Goal: Task Accomplishment & Management: Manage account settings

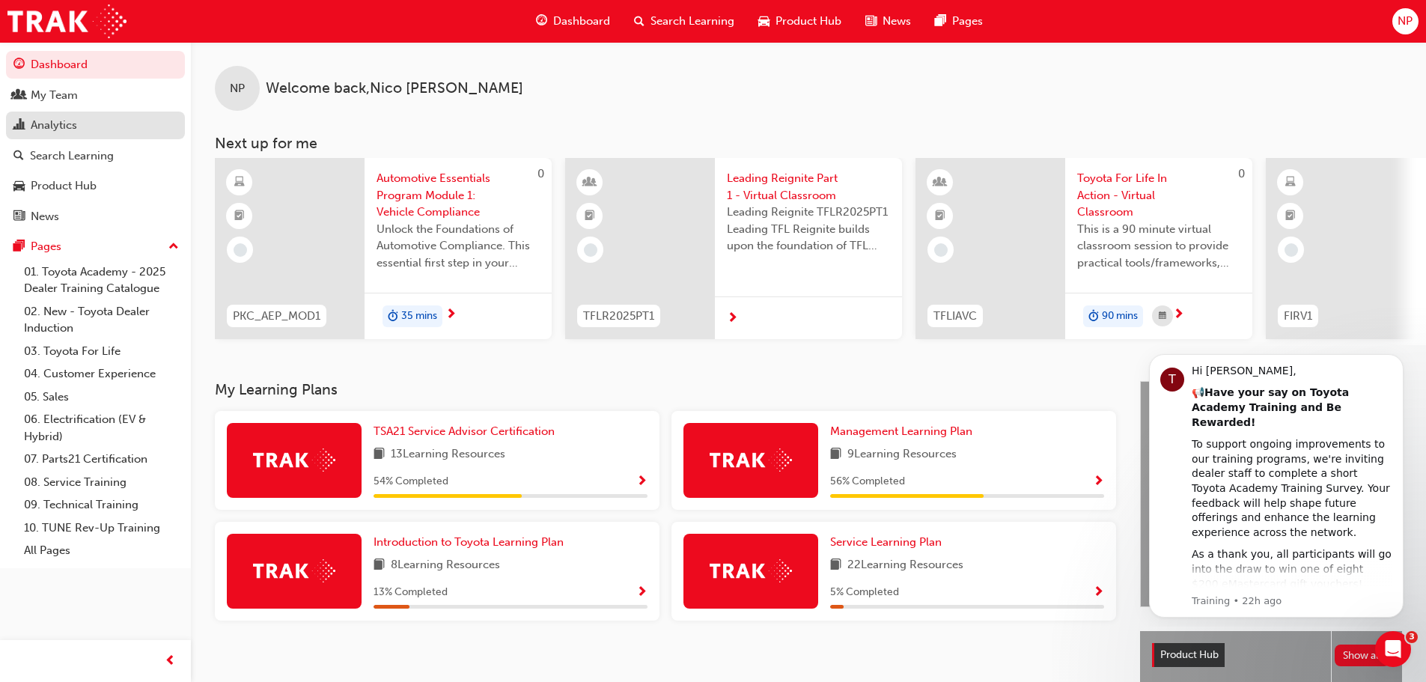
click at [43, 131] on div "Analytics" at bounding box center [54, 125] width 46 height 17
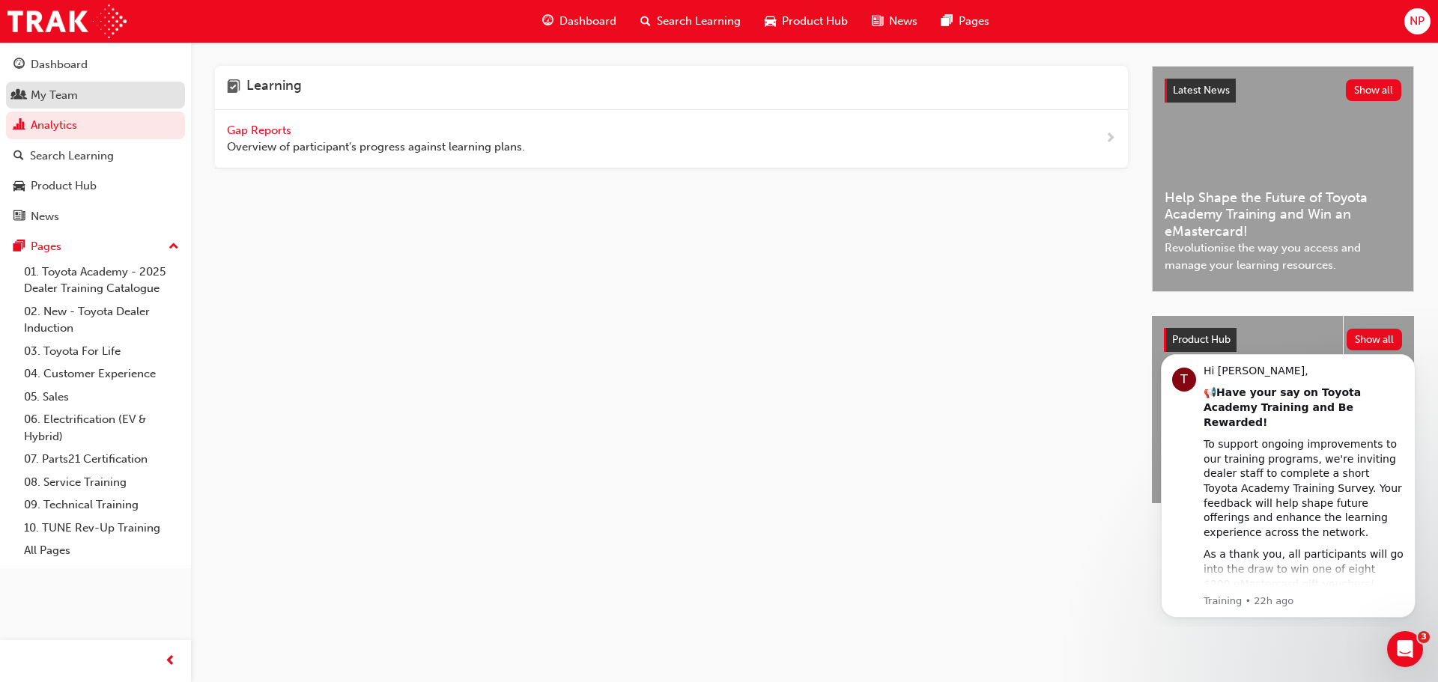
click at [105, 103] on div "My Team" at bounding box center [95, 95] width 164 height 19
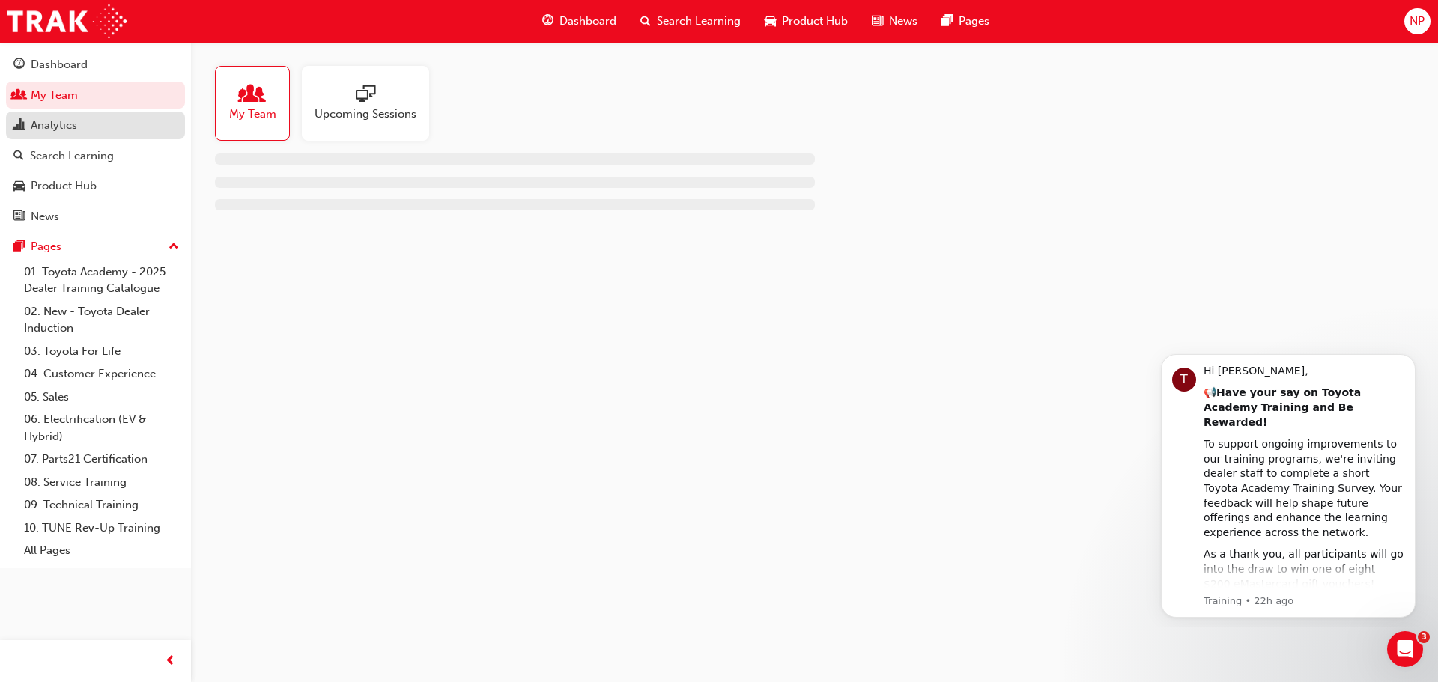
click at [92, 115] on link "Analytics" at bounding box center [95, 126] width 179 height 28
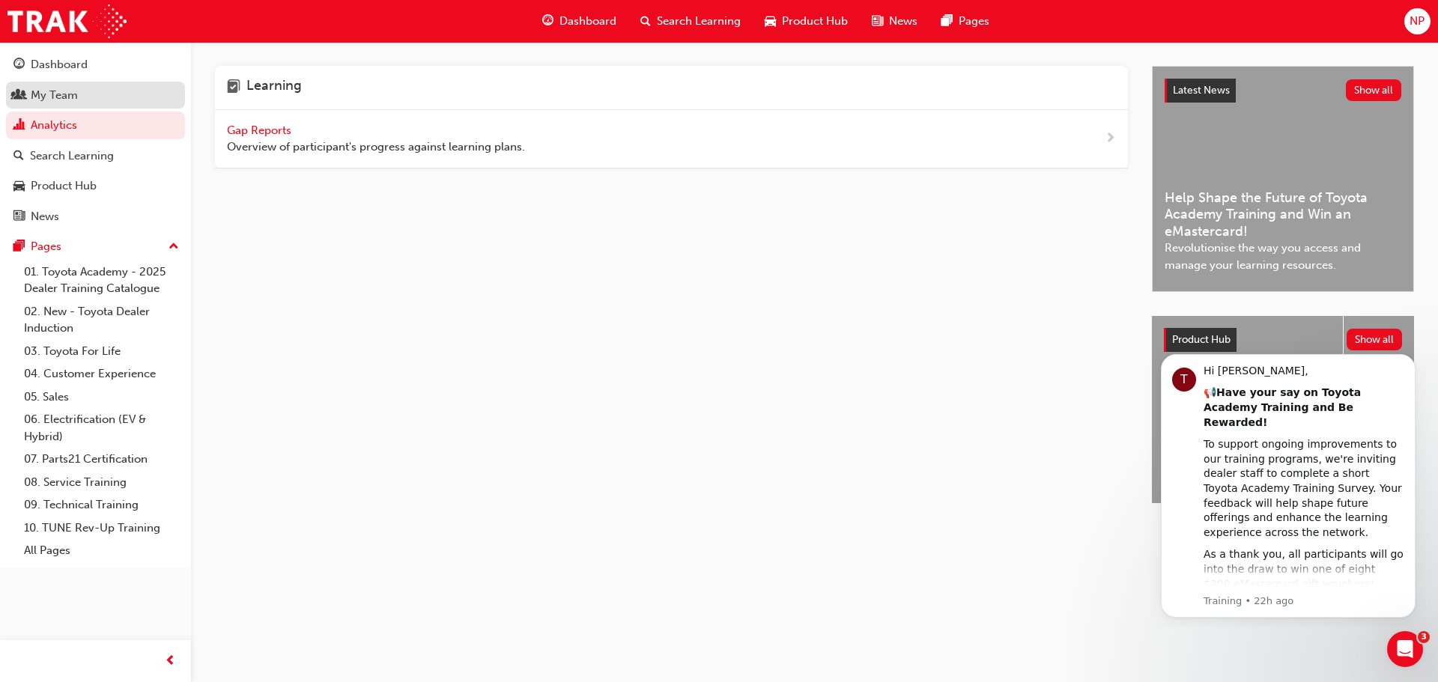
click at [100, 97] on div "My Team" at bounding box center [95, 95] width 164 height 19
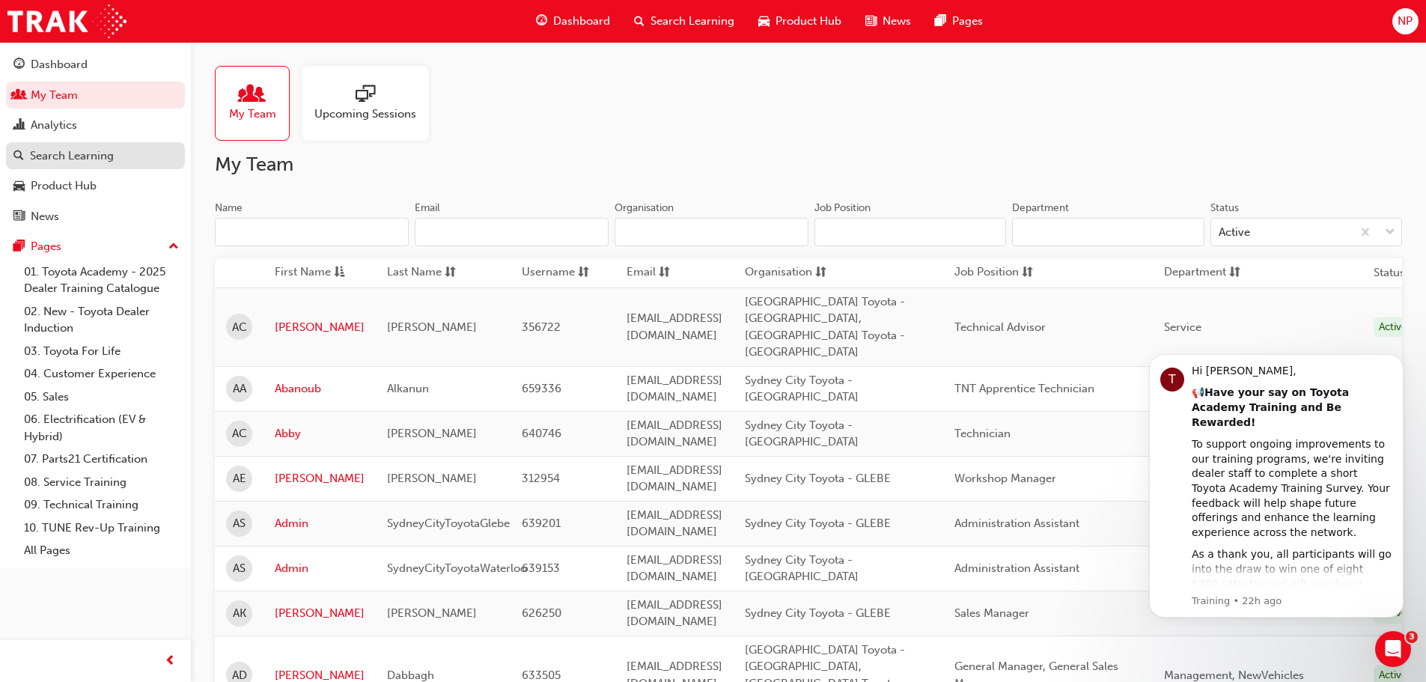
click at [77, 162] on div "Search Learning" at bounding box center [72, 156] width 84 height 17
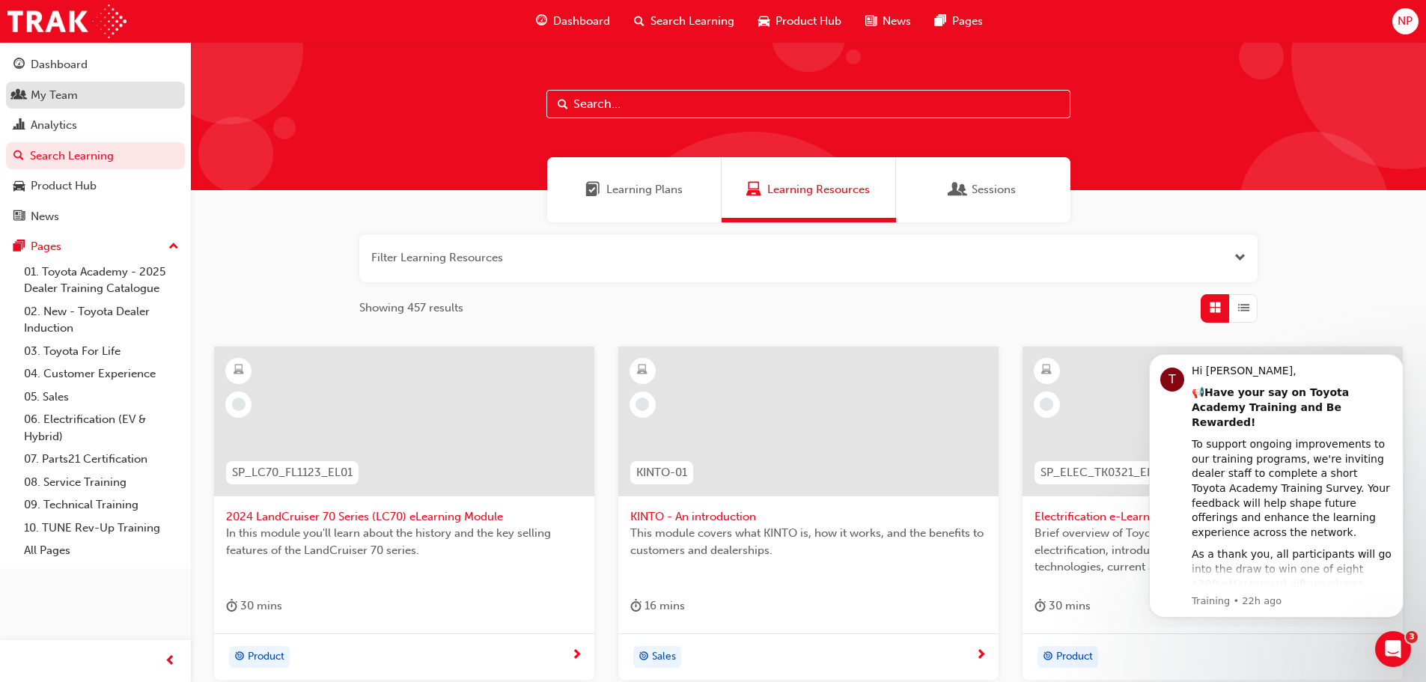
click at [88, 94] on div "My Team" at bounding box center [95, 95] width 164 height 19
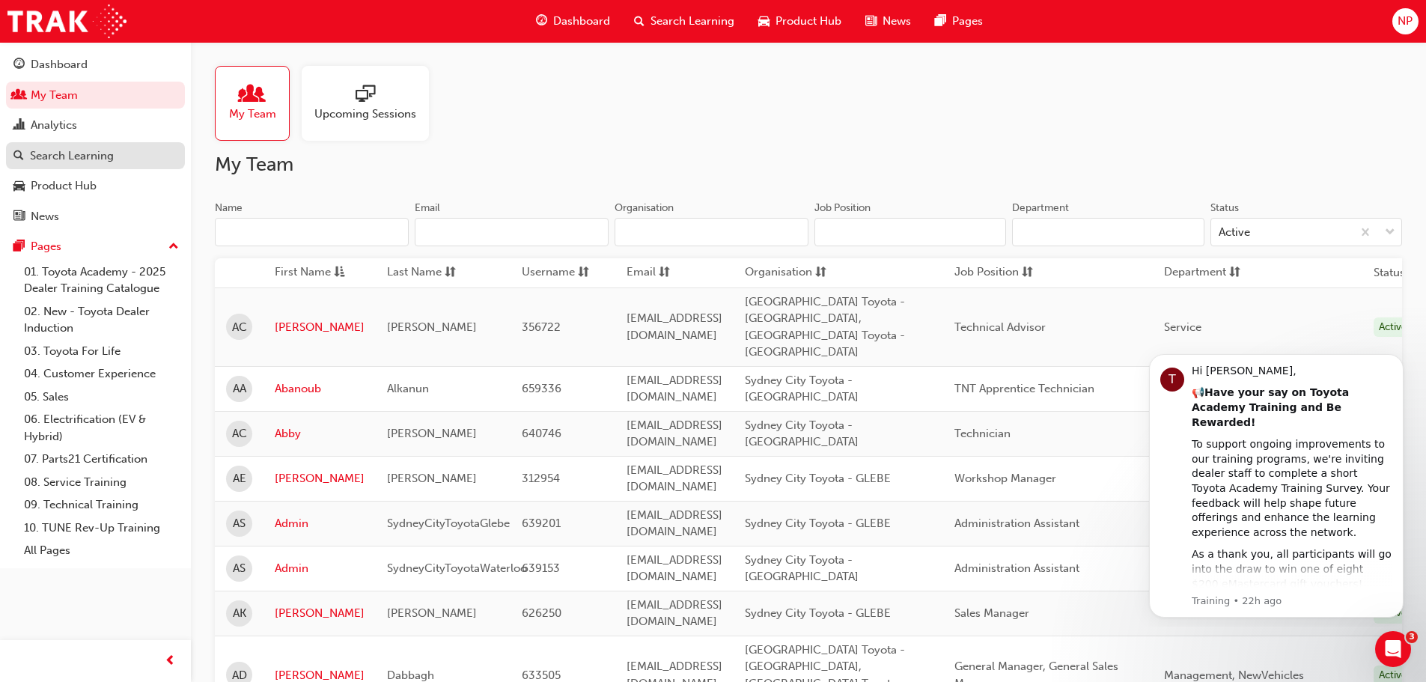
click at [74, 148] on div "Search Learning" at bounding box center [72, 156] width 84 height 17
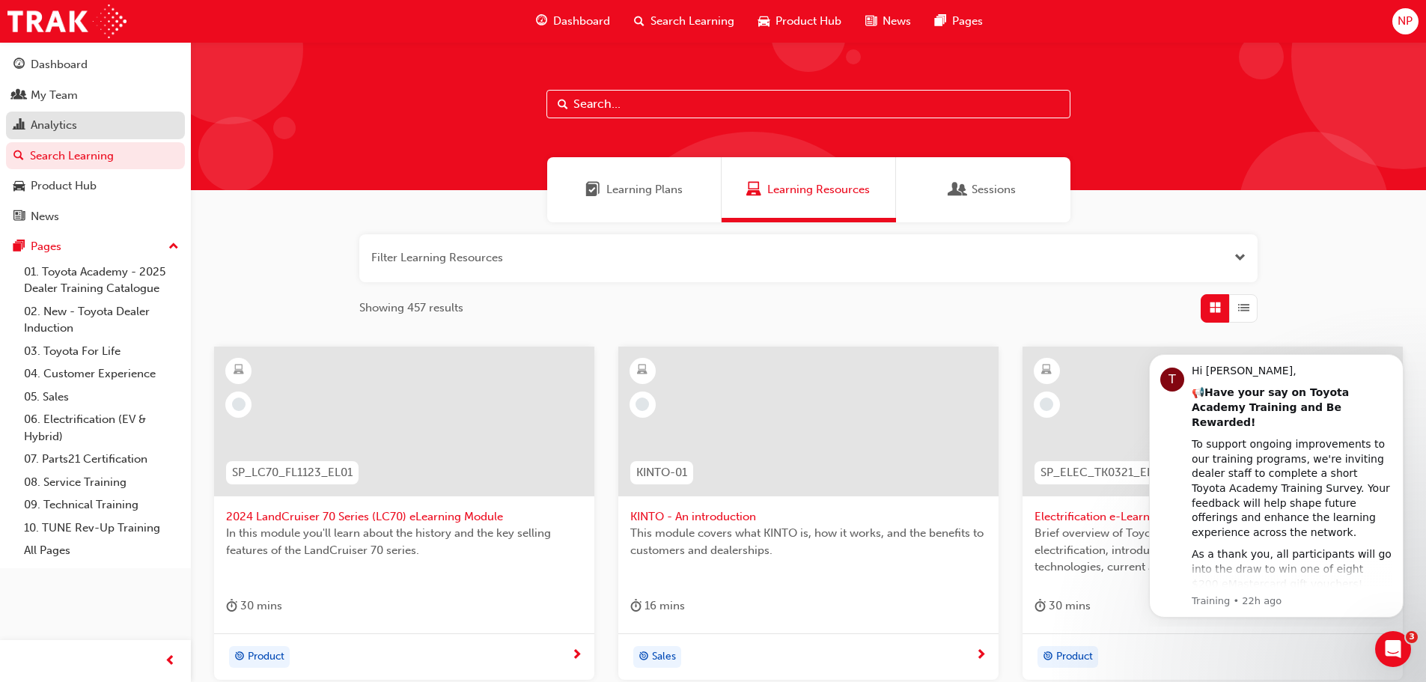
click at [64, 127] on div "Analytics" at bounding box center [54, 125] width 46 height 17
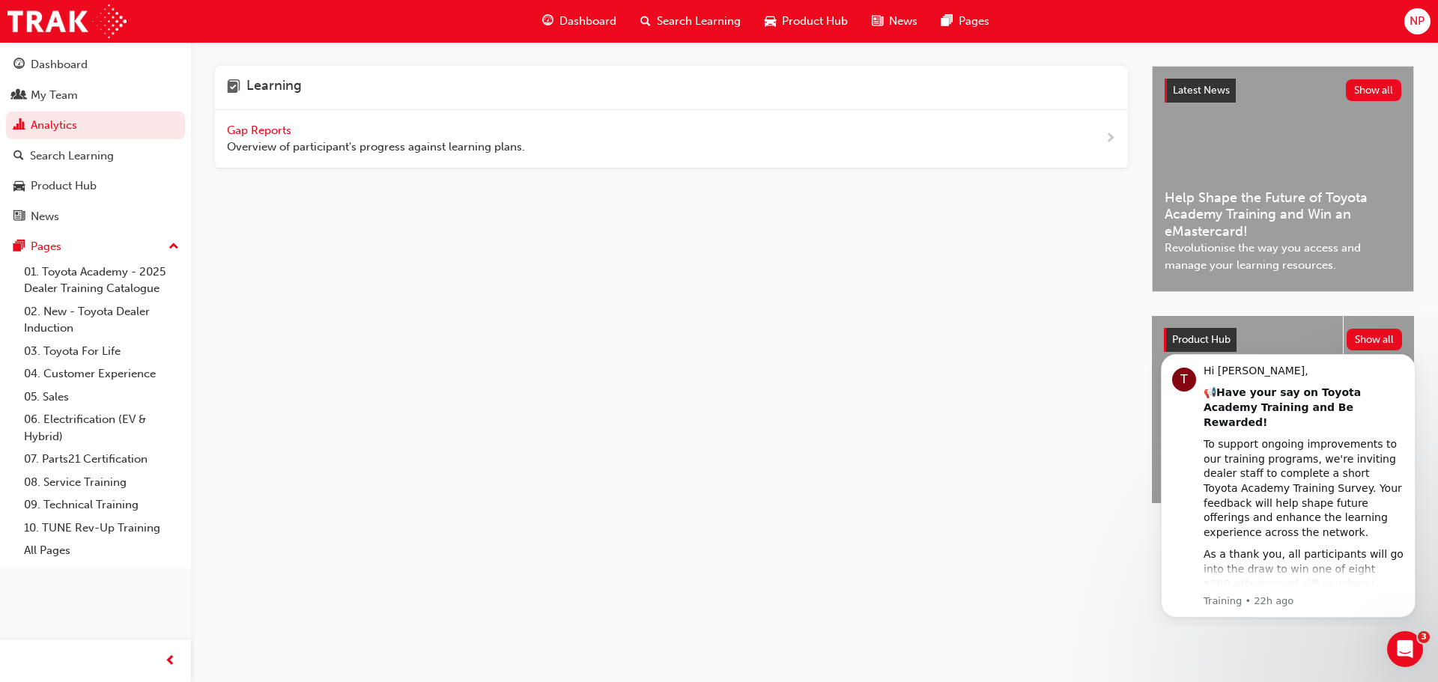
click at [251, 132] on span "Gap Reports" at bounding box center [260, 130] width 67 height 13
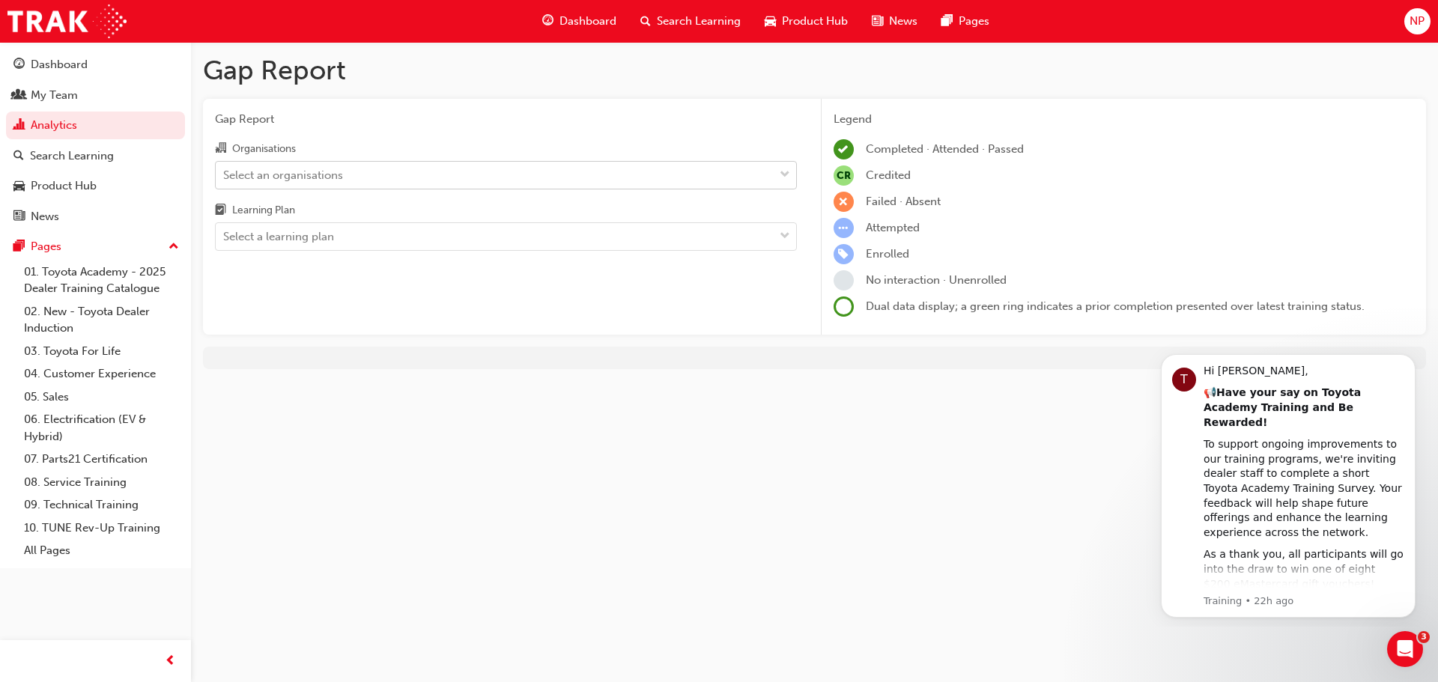
click at [294, 162] on div "Select an organisations" at bounding box center [495, 175] width 558 height 26
click at [225, 168] on input "Organisations Select an organisations" at bounding box center [223, 174] width 1 height 13
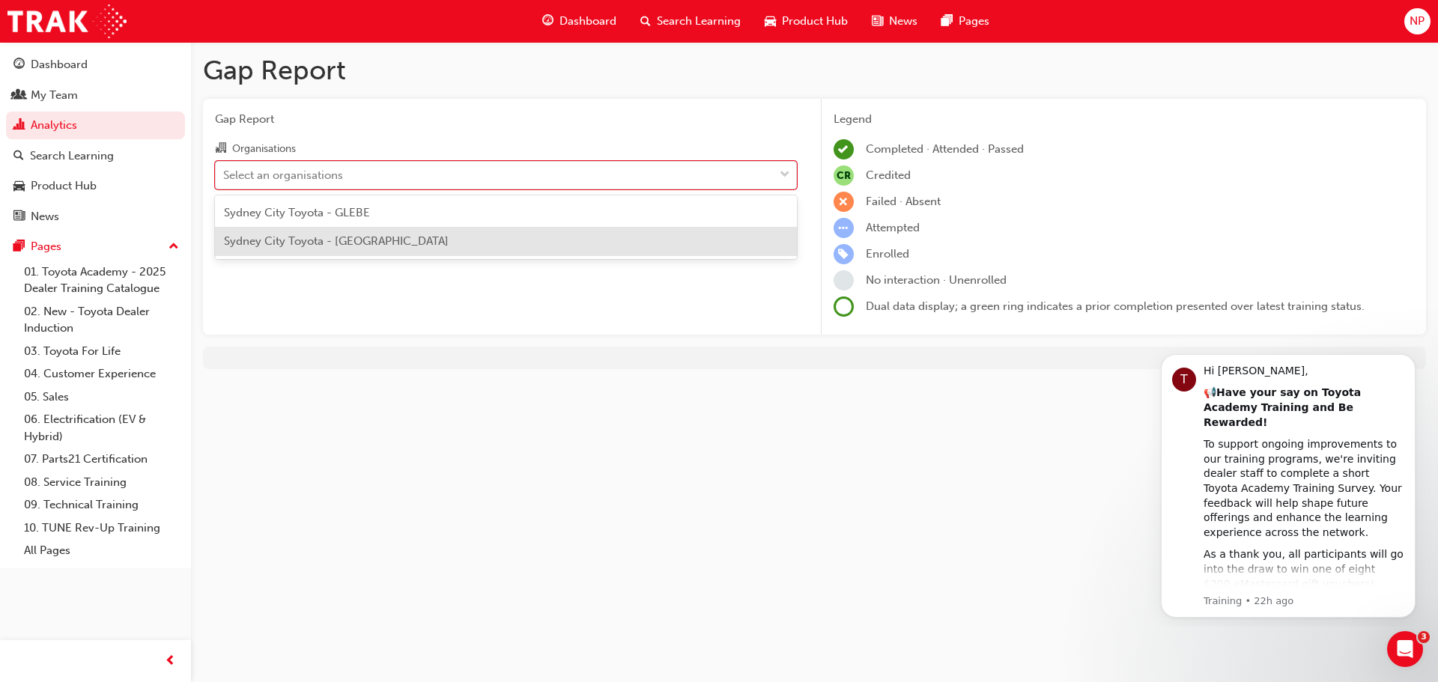
click at [308, 240] on span "Sydney City Toyota - [GEOGRAPHIC_DATA]" at bounding box center [336, 240] width 225 height 13
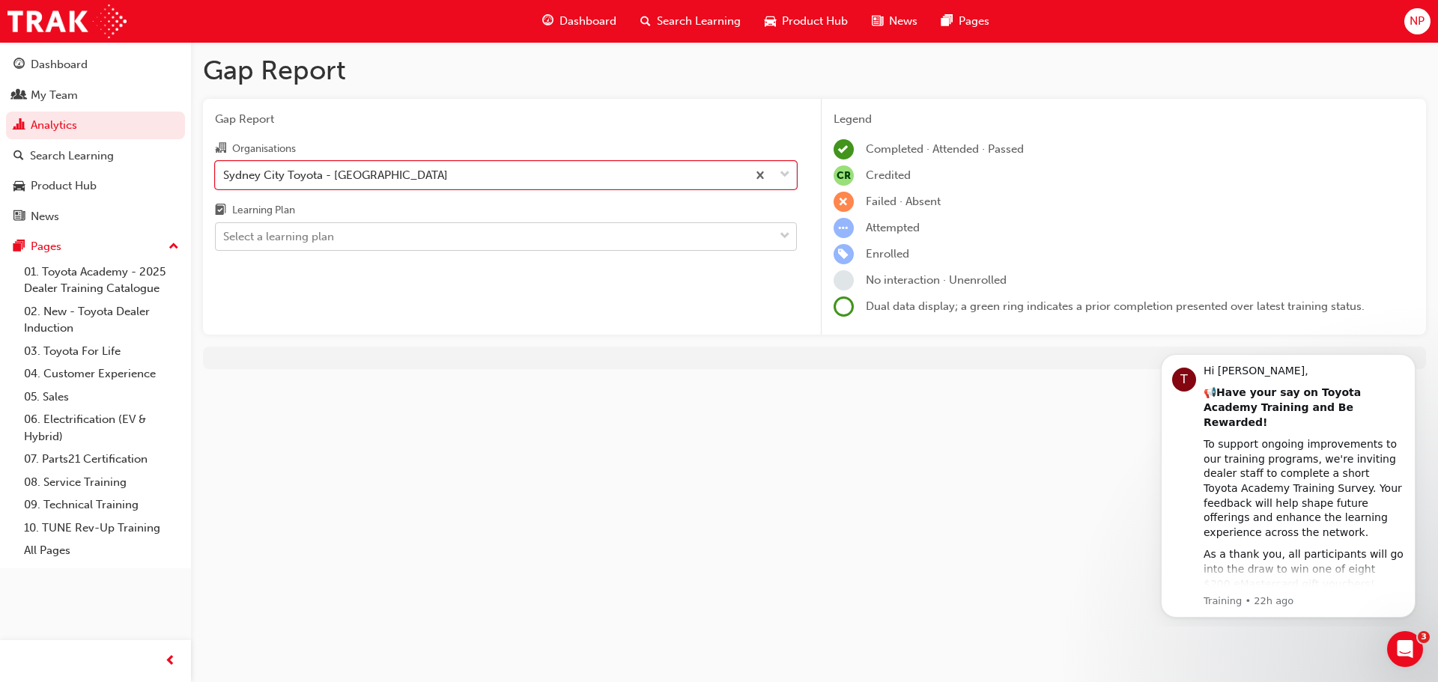
click at [303, 232] on div "Select a learning plan" at bounding box center [278, 236] width 111 height 17
click at [225, 232] on input "Learning Plan Select a learning plan" at bounding box center [223, 236] width 1 height 13
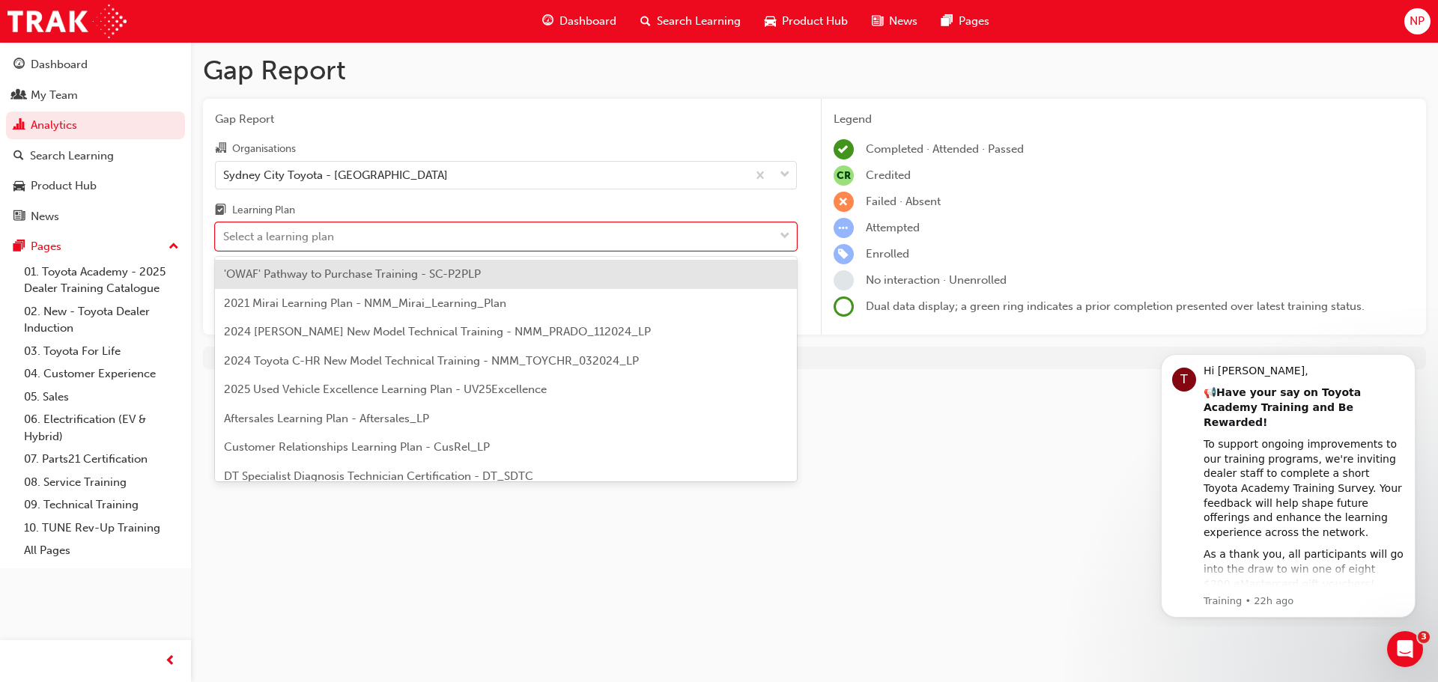
type input "r"
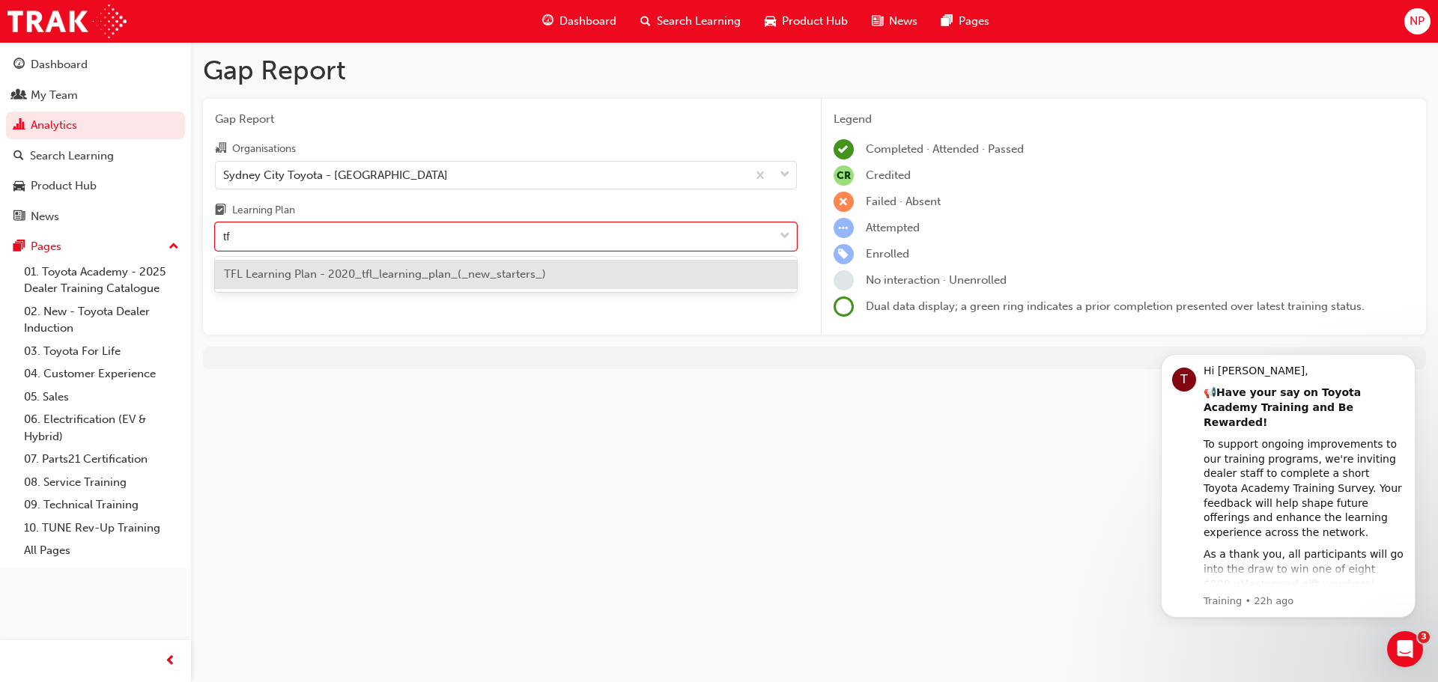
type input "tfl"
click at [324, 285] on div "TFL Learning Plan - 2020_tfl_learning_plan_(_new_starters_)" at bounding box center [506, 274] width 582 height 29
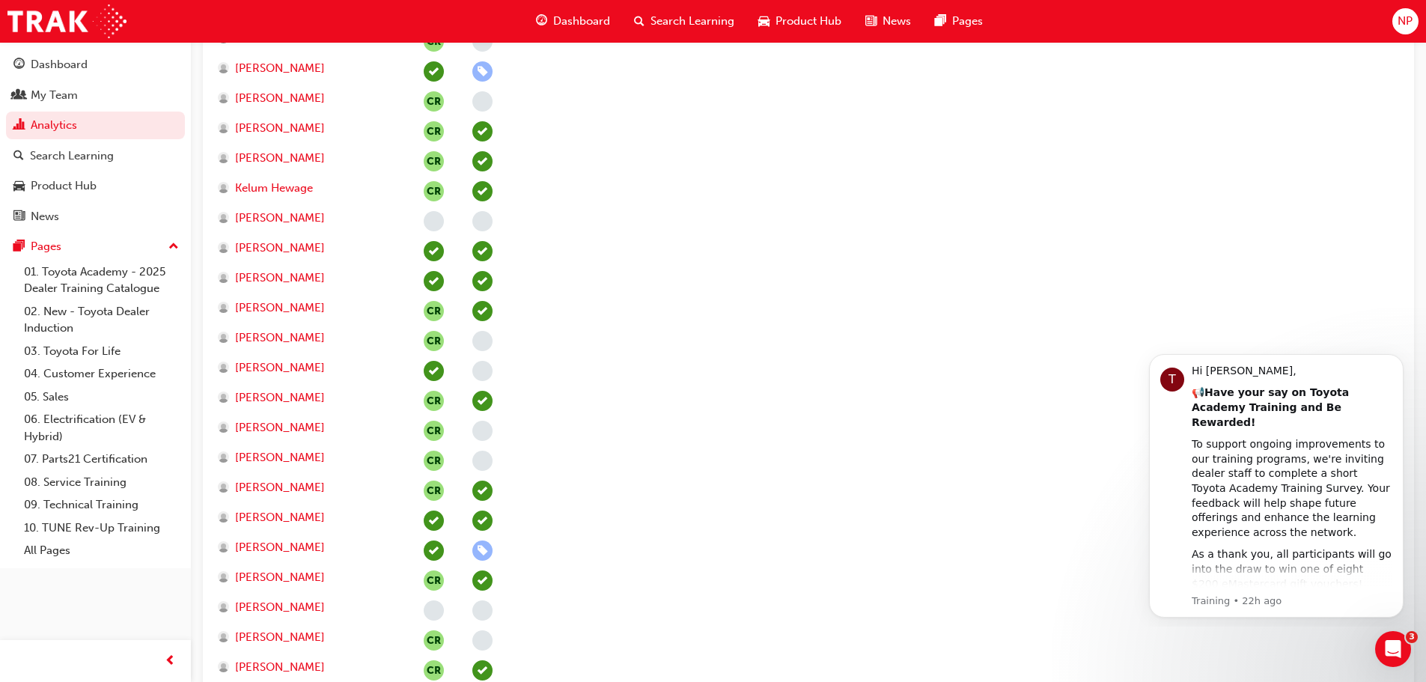
scroll to position [2396, 0]
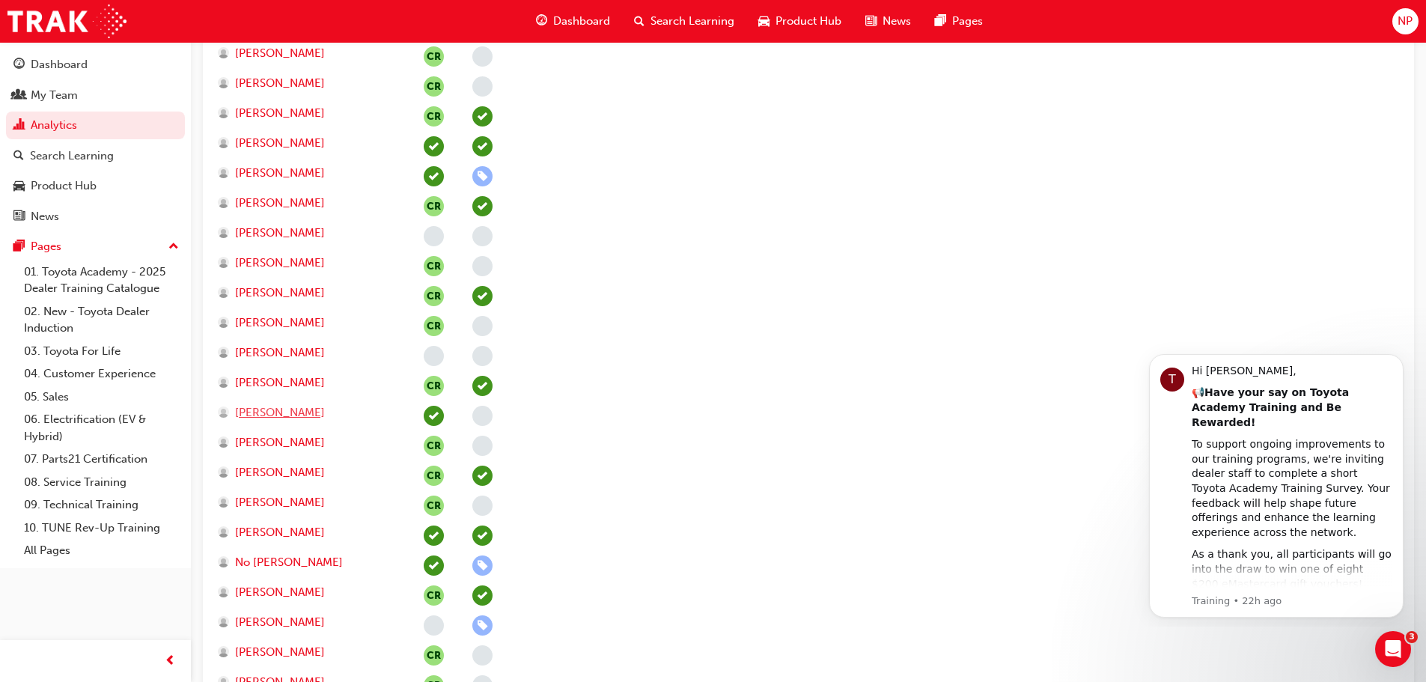
click at [283, 410] on span "[PERSON_NAME]" at bounding box center [280, 412] width 90 height 17
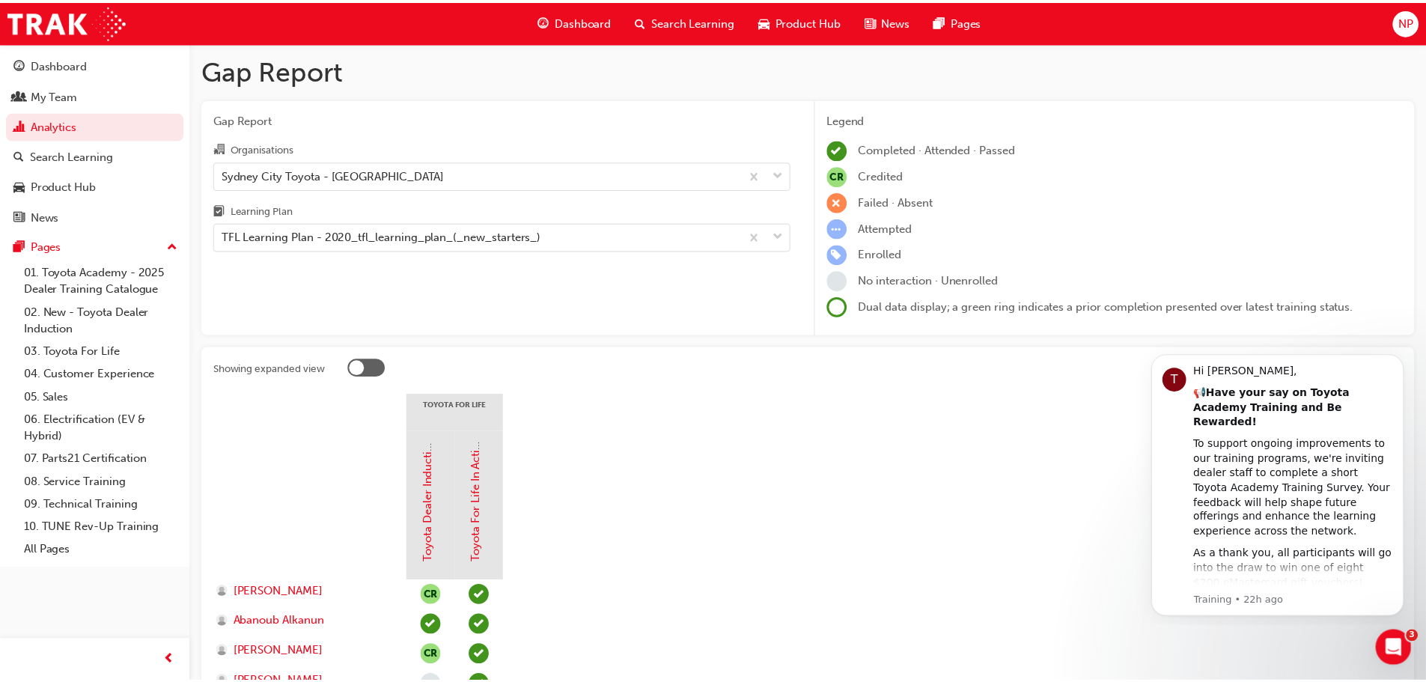
scroll to position [2396, 0]
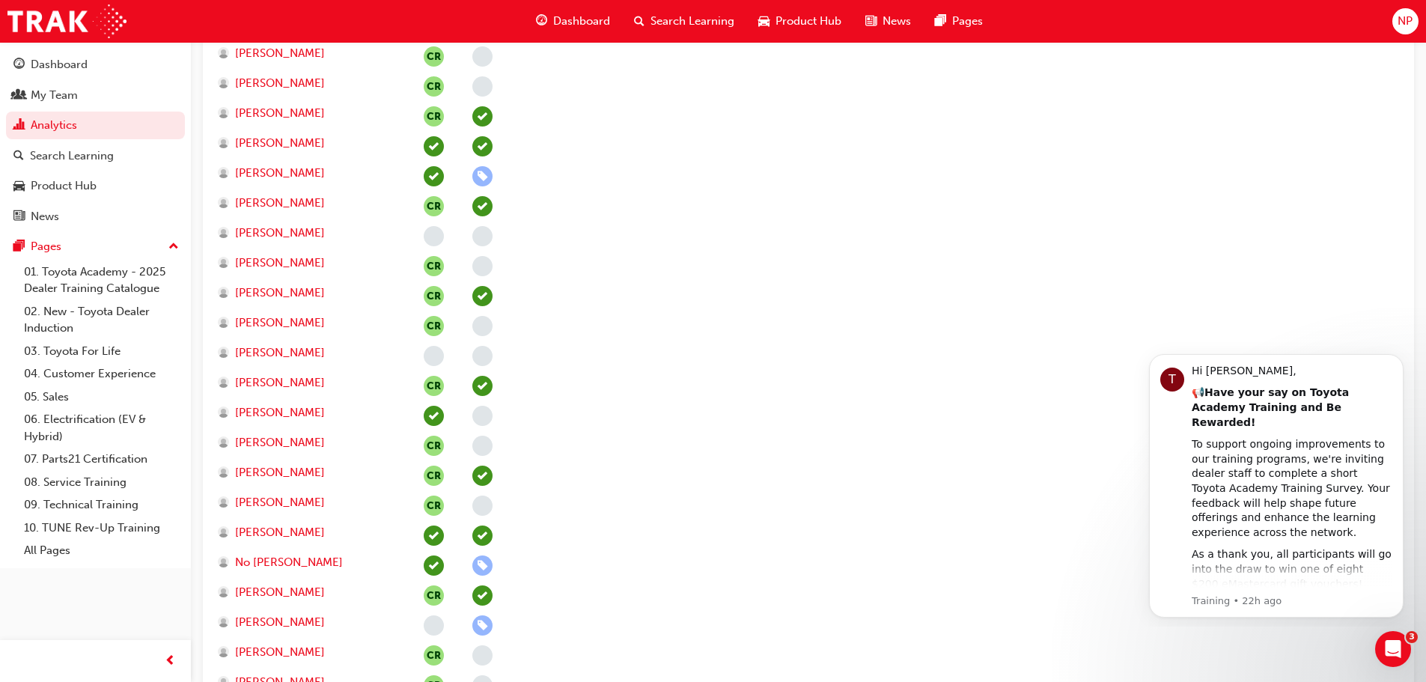
click at [481, 415] on span "learningRecordVerb_NONE-icon" at bounding box center [482, 416] width 20 height 20
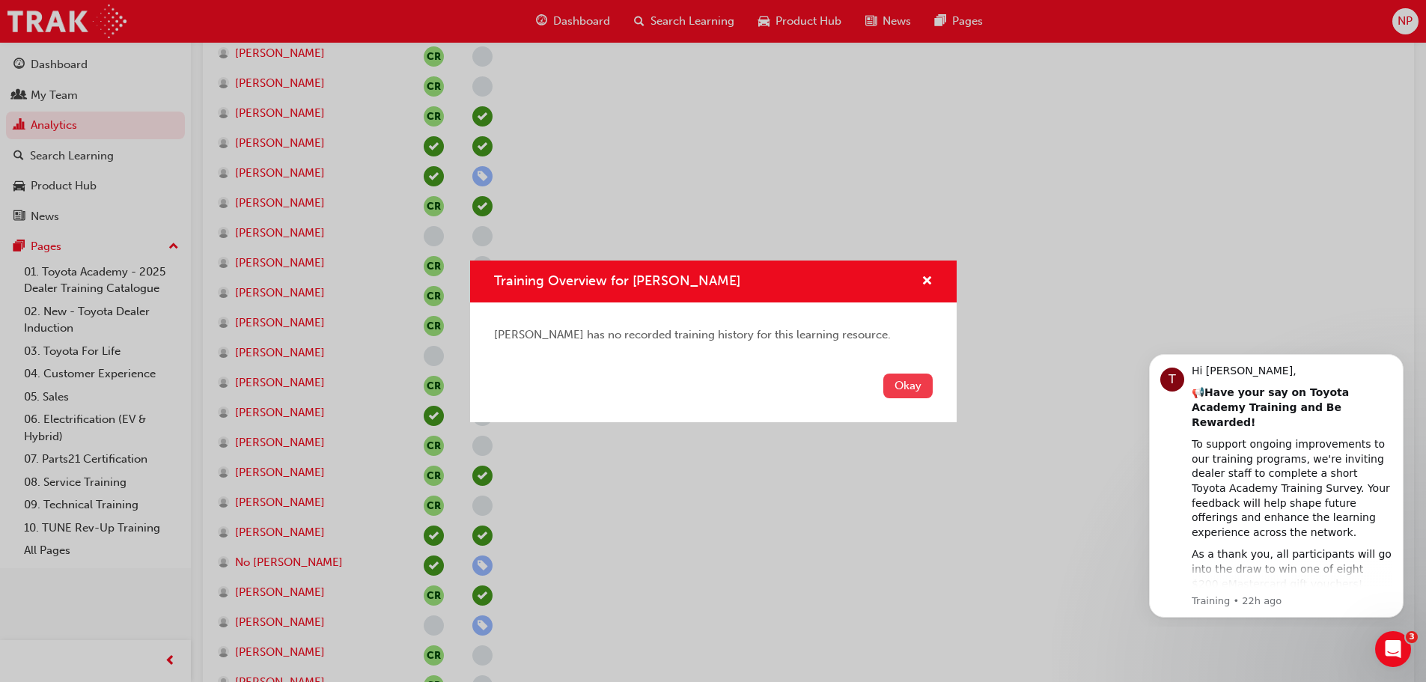
click at [904, 391] on button "Okay" at bounding box center [908, 386] width 49 height 25
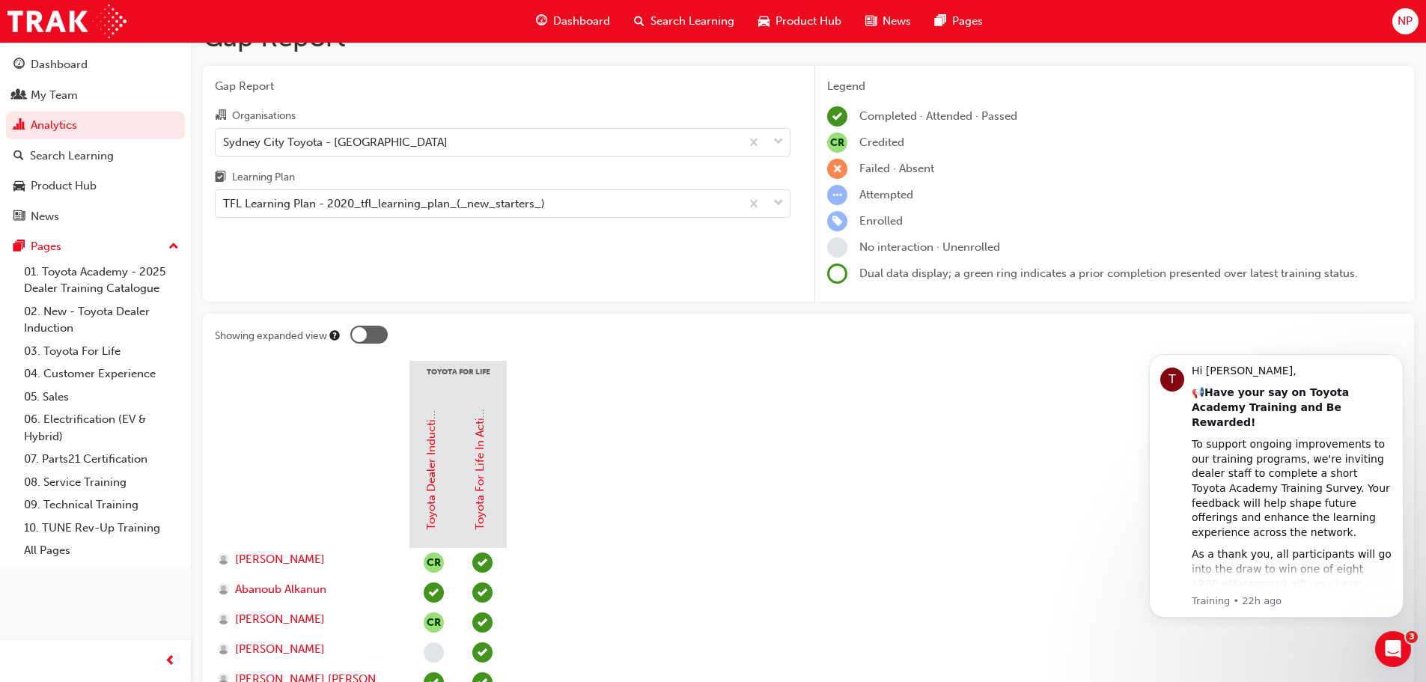
scroll to position [0, 0]
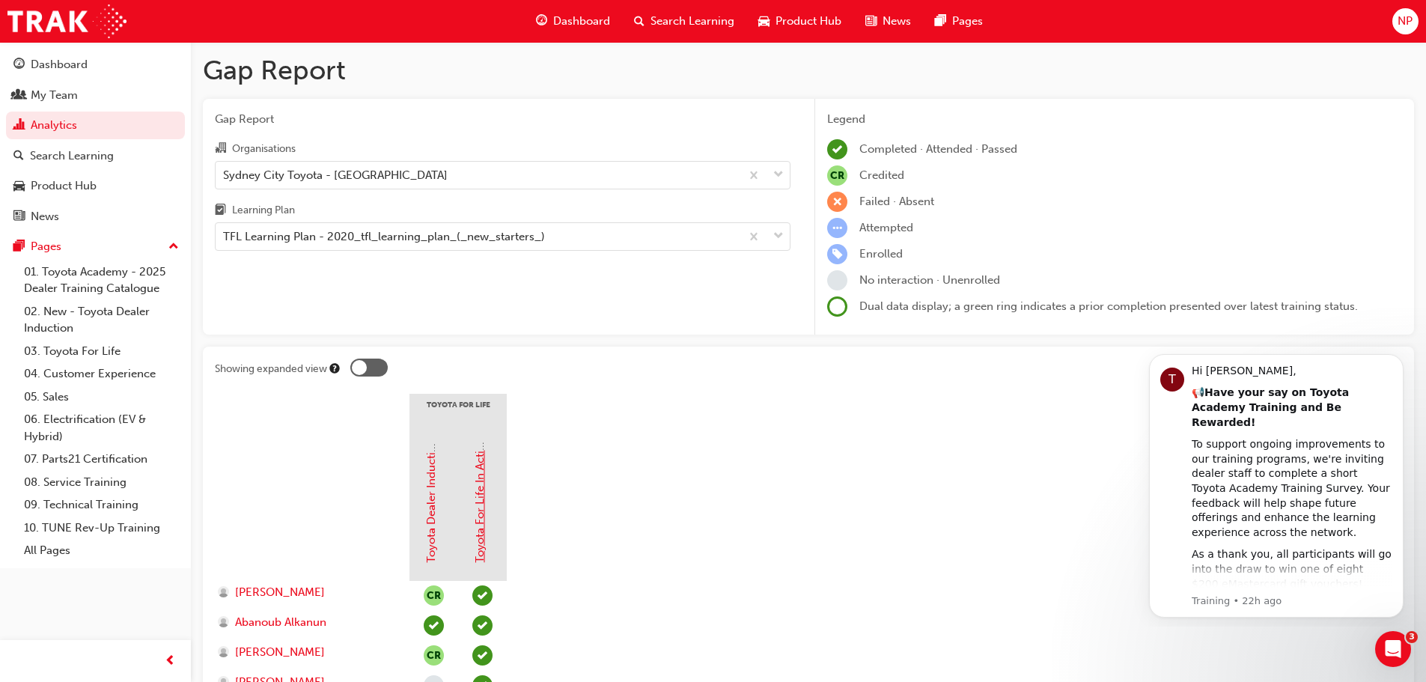
click at [481, 496] on link "Toyota For Life In Action - Virtual Classroom" at bounding box center [479, 448] width 13 height 230
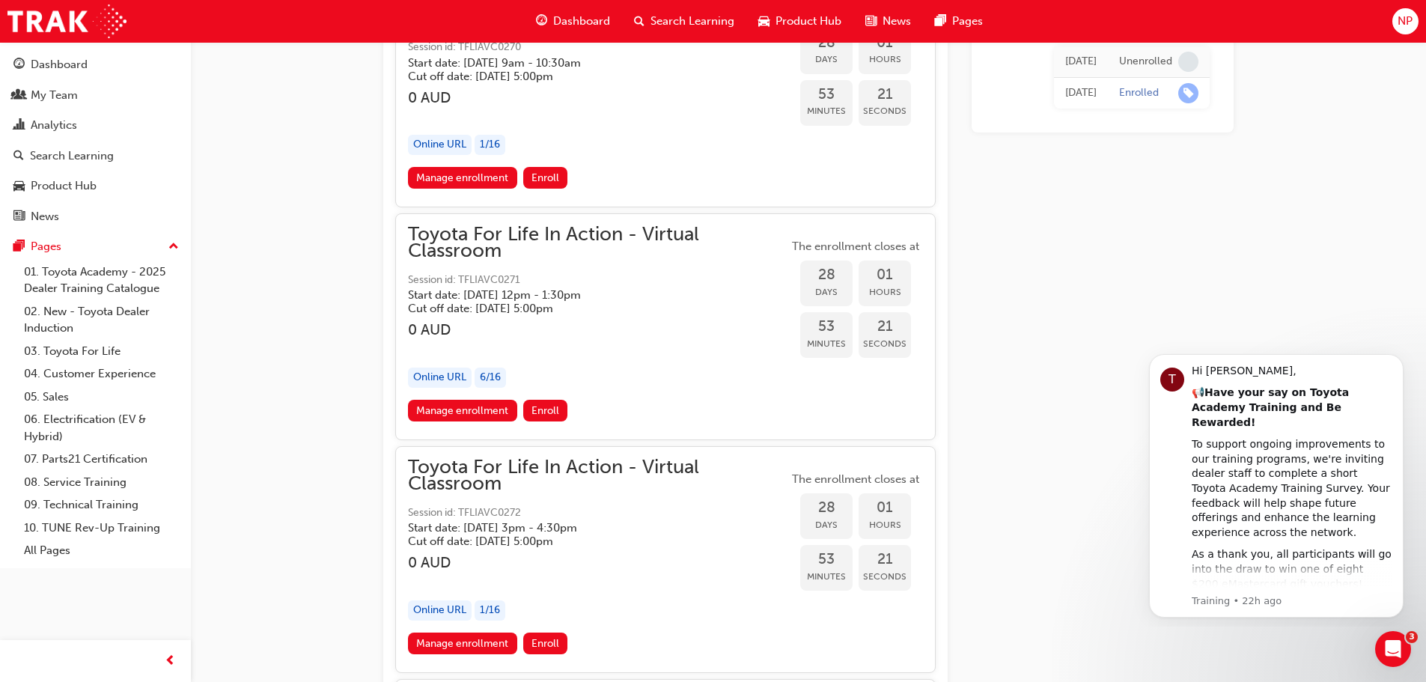
scroll to position [14840, 0]
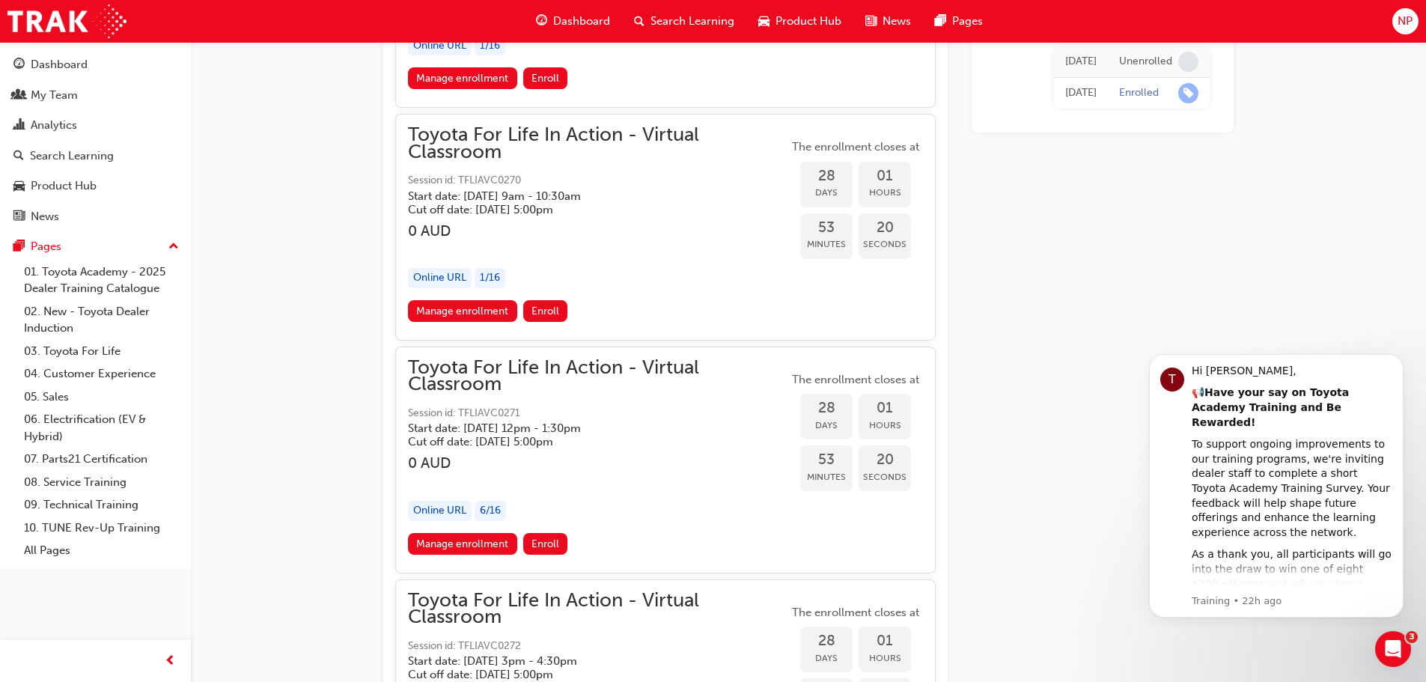
click at [604, 425] on h5 "Start date: [DATE] 12pm - 1:30pm" at bounding box center [586, 428] width 356 height 13
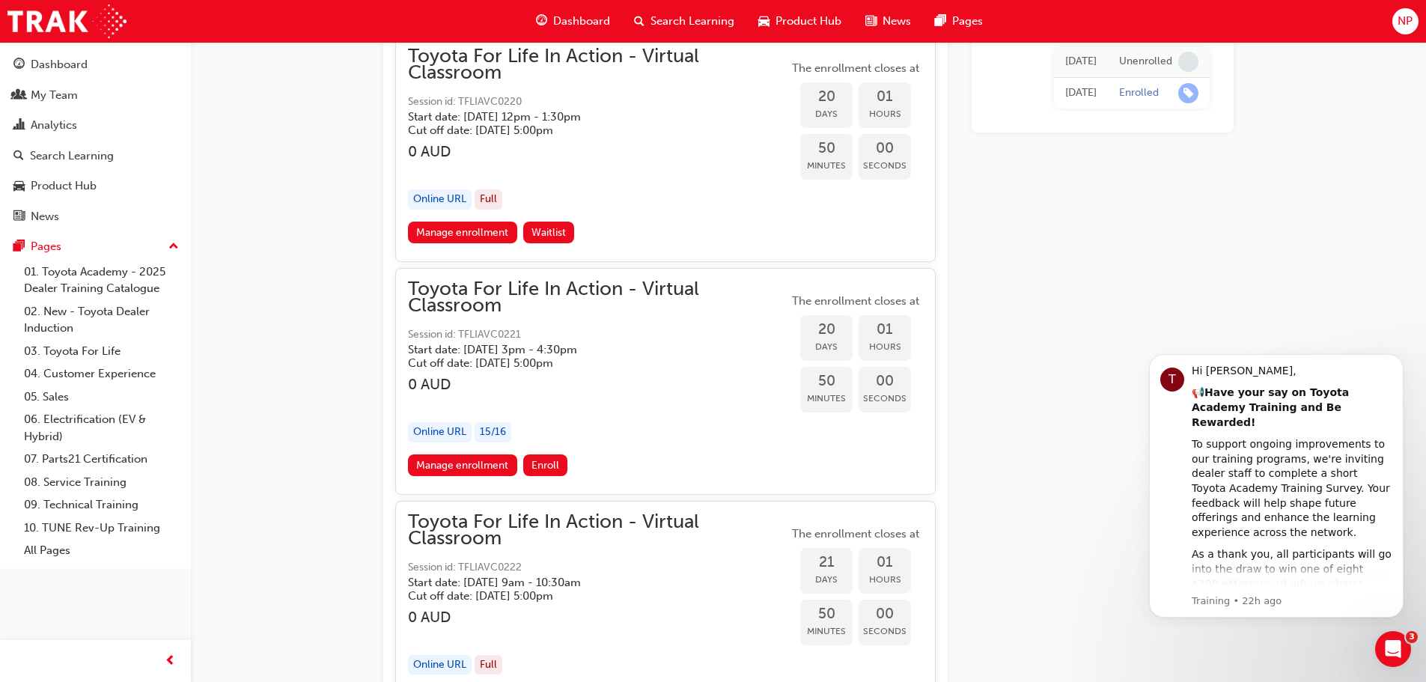
scroll to position [11321, 0]
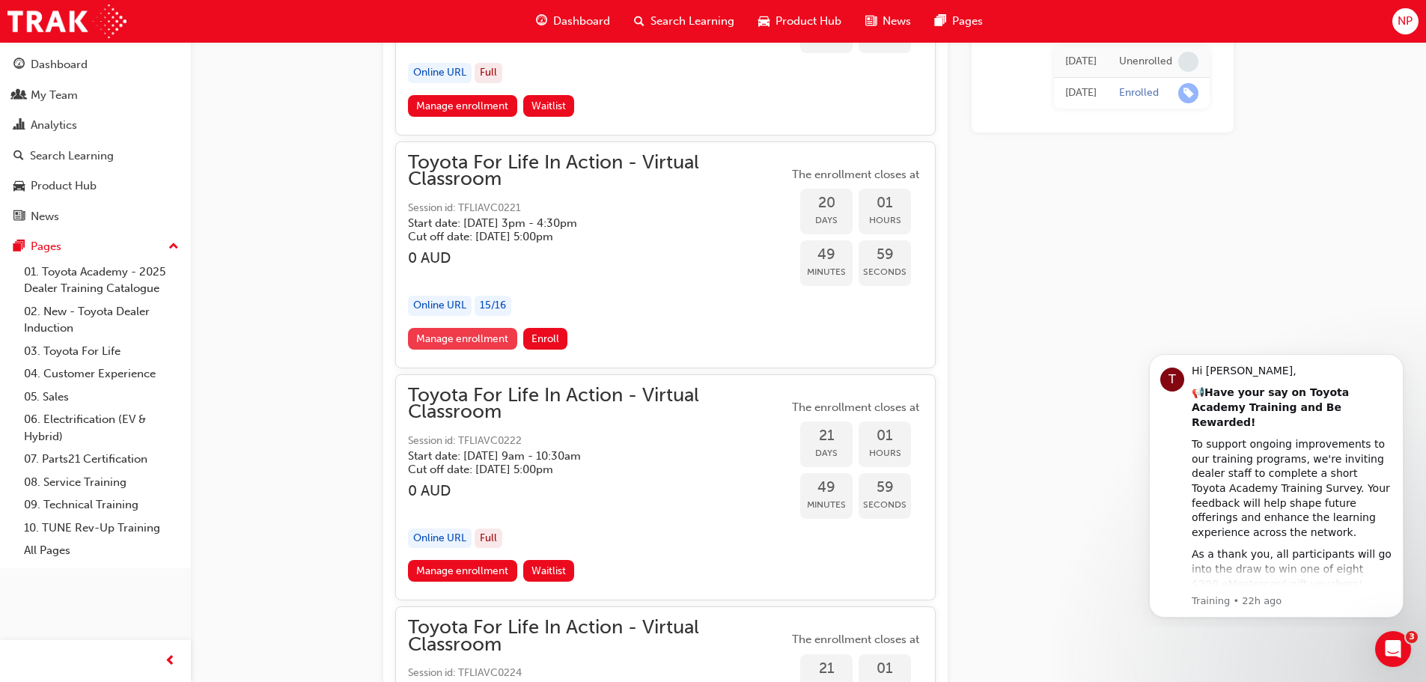
click at [482, 346] on link "Manage enrollment" at bounding box center [462, 339] width 109 height 22
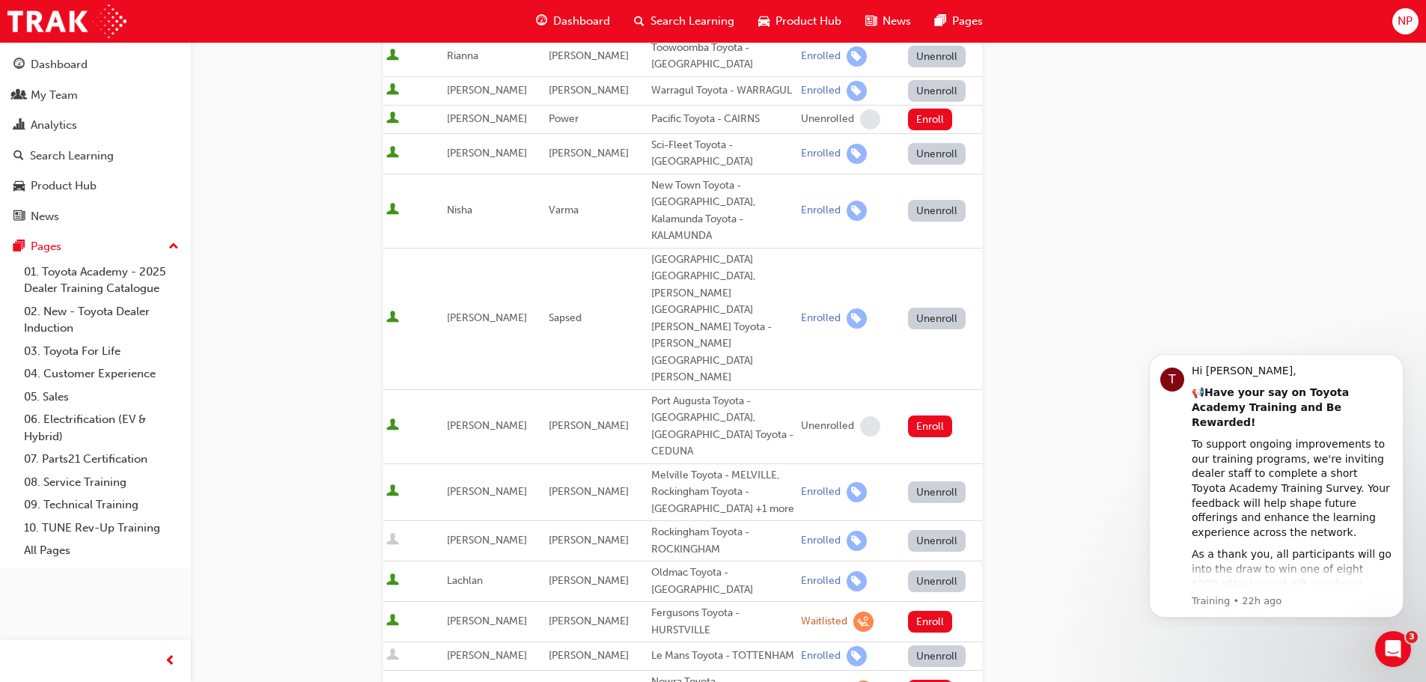
scroll to position [1070, 0]
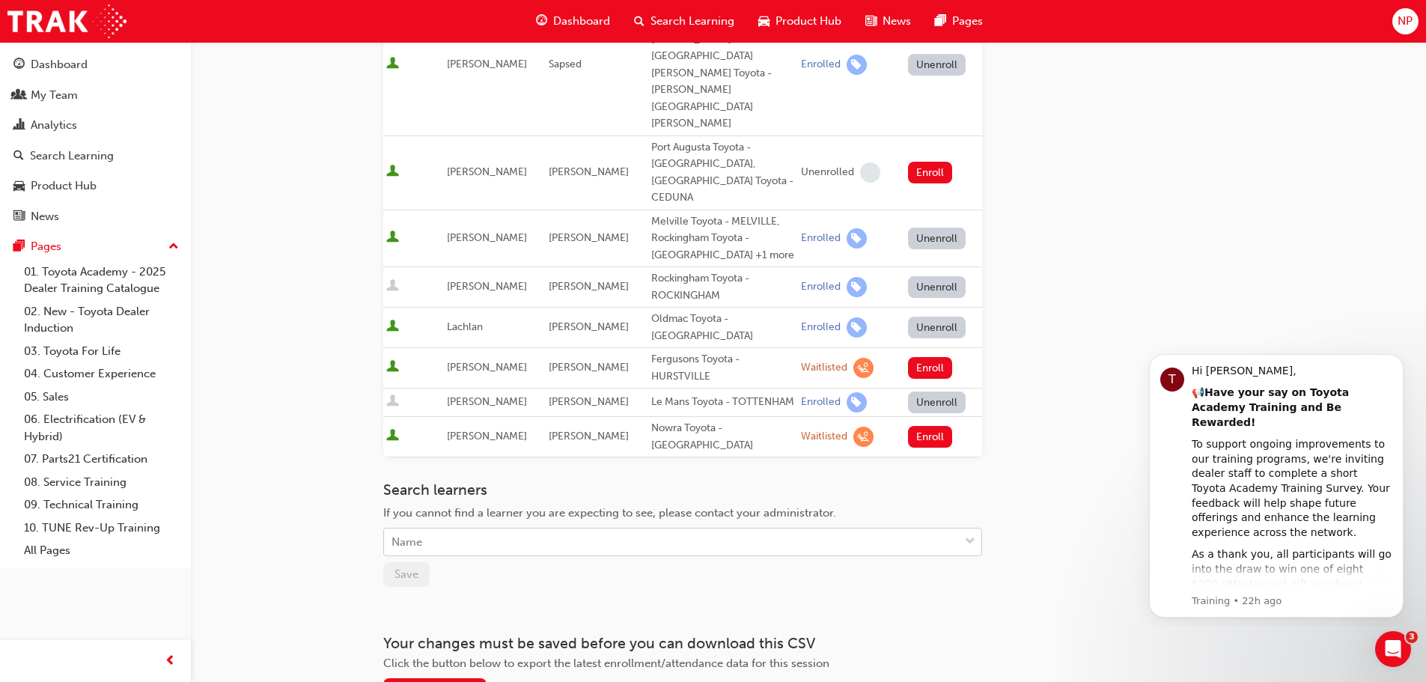
click at [546, 529] on div "Name" at bounding box center [671, 542] width 575 height 26
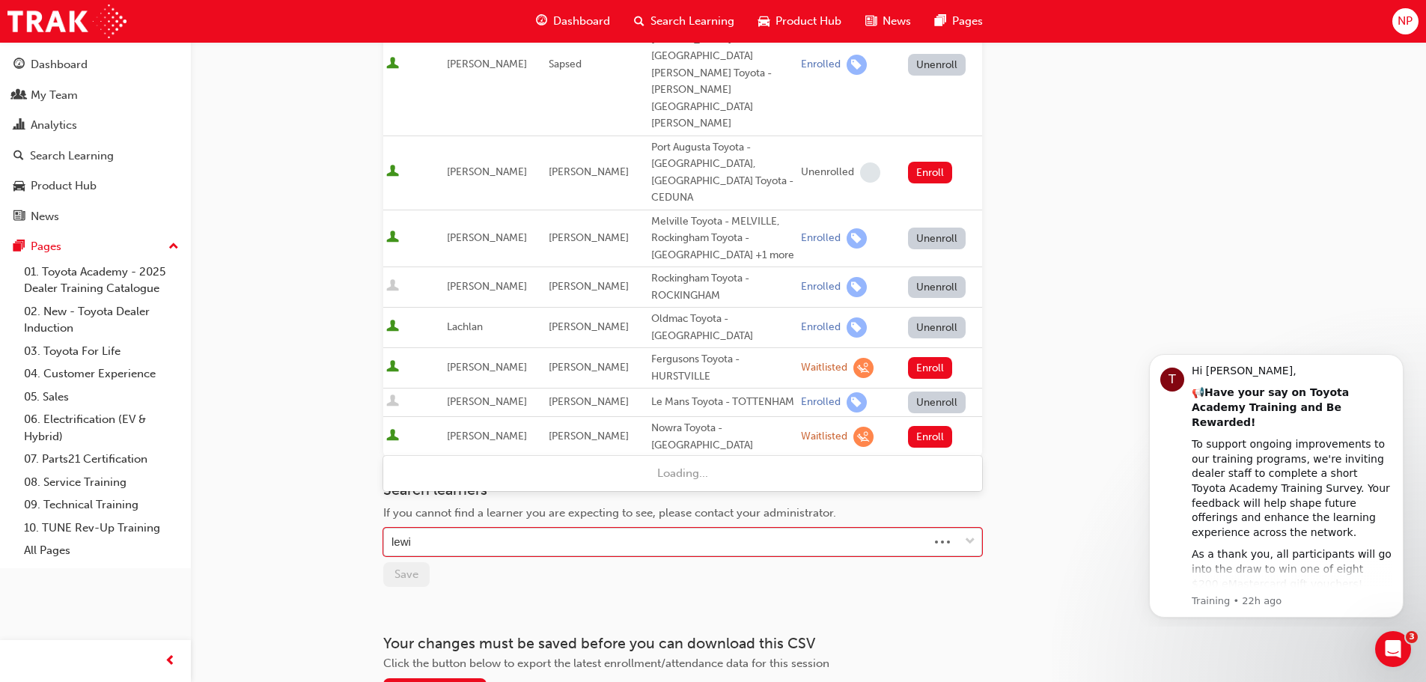
type input "[PERSON_NAME]"
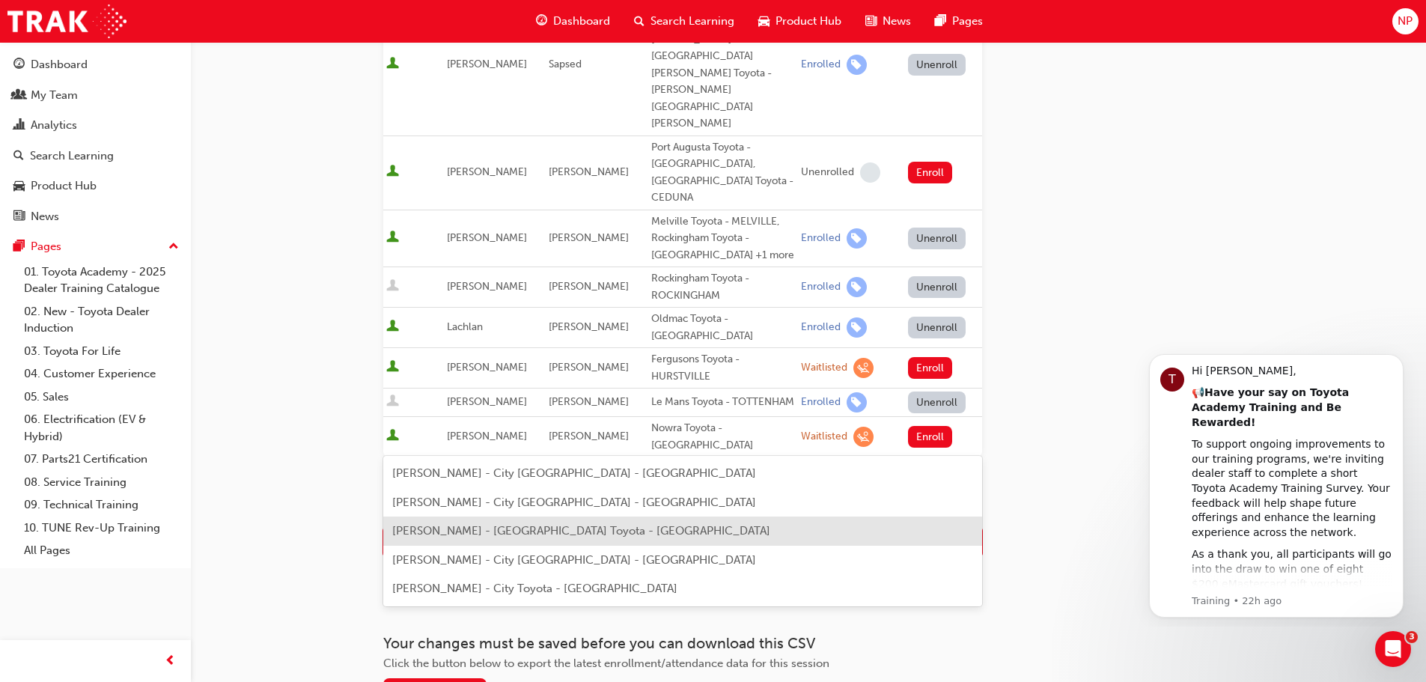
click at [566, 526] on span "[PERSON_NAME] - [GEOGRAPHIC_DATA] Toyota - [GEOGRAPHIC_DATA]" at bounding box center [581, 530] width 378 height 13
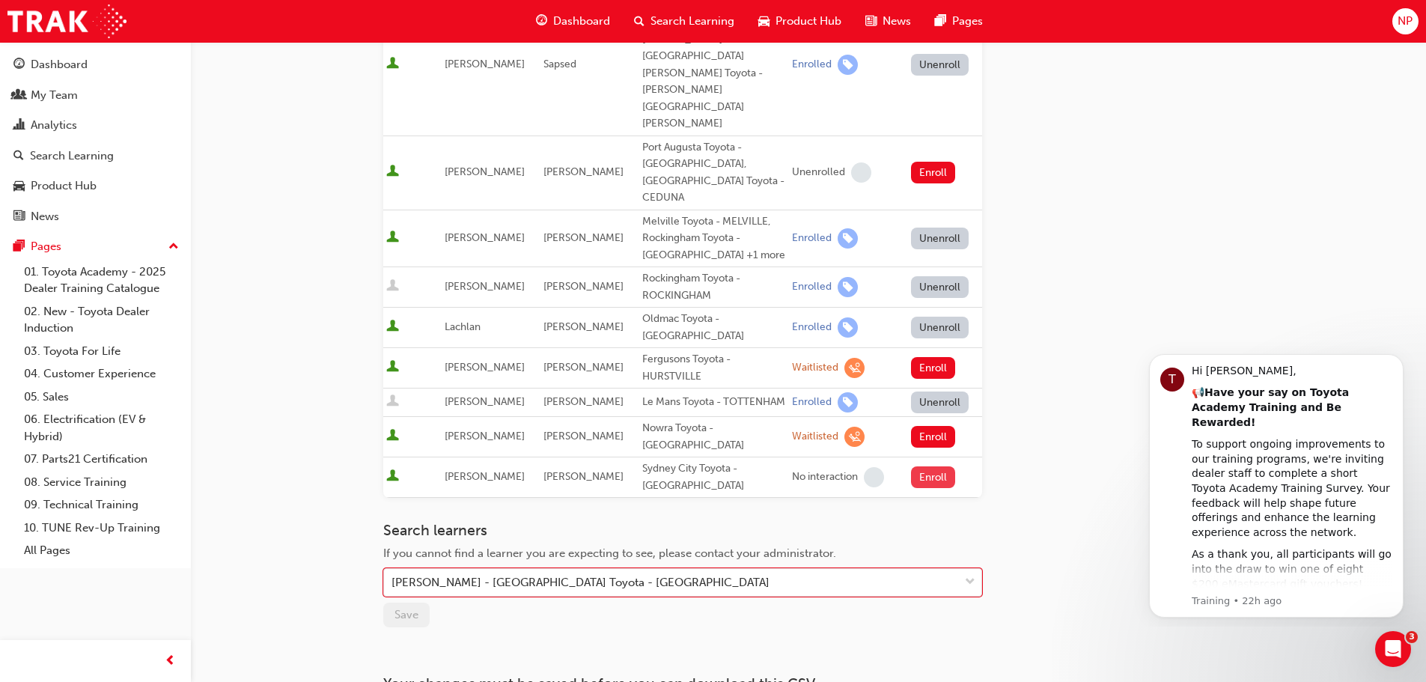
click at [922, 466] on button "Enroll" at bounding box center [933, 477] width 45 height 22
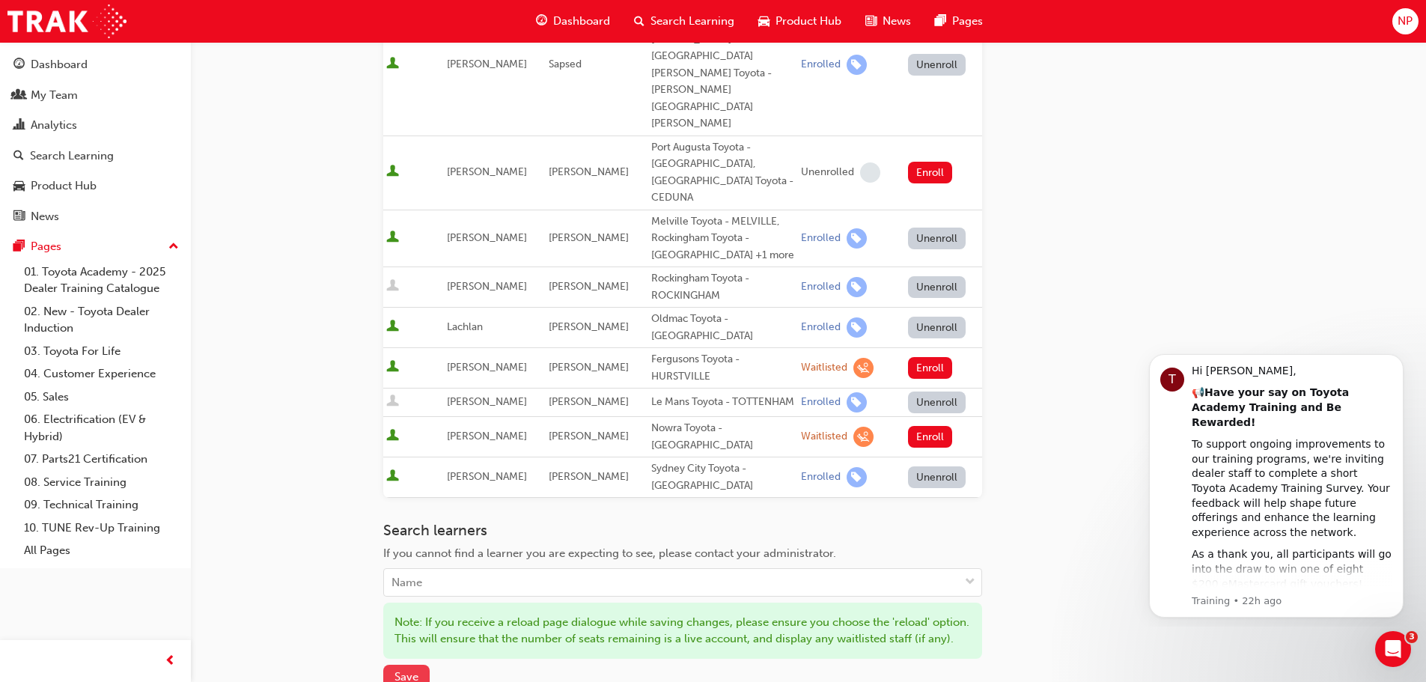
click at [403, 670] on span "Save" at bounding box center [407, 676] width 24 height 13
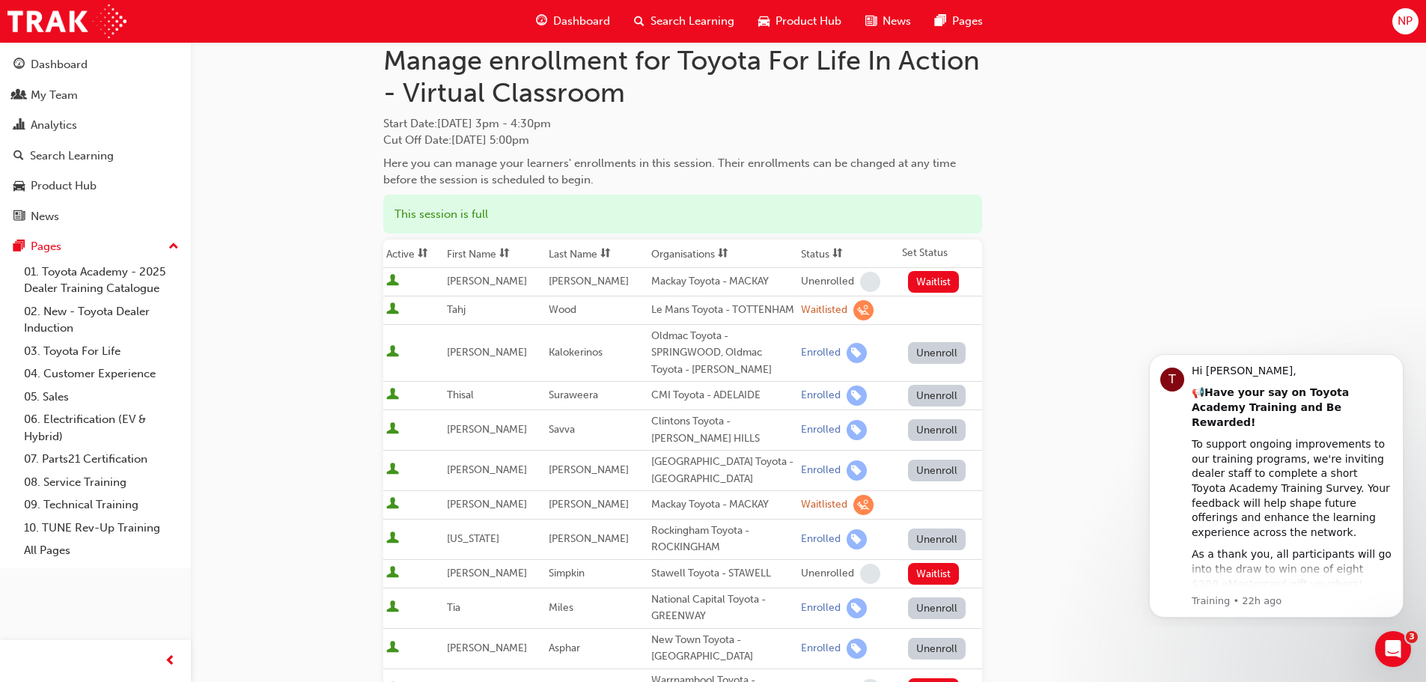
scroll to position [0, 0]
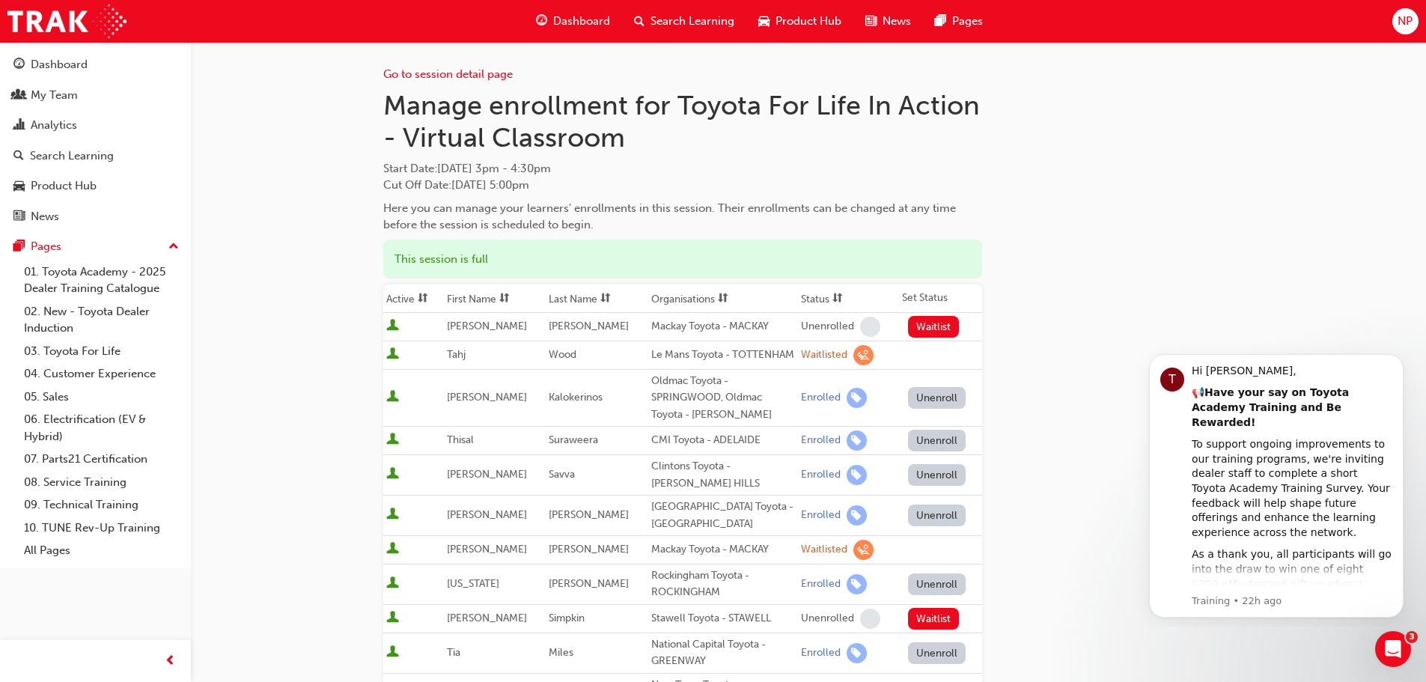
drag, startPoint x: 386, startPoint y: 109, endPoint x: 610, endPoint y: 184, distance: 236.3
click at [610, 184] on div "Manage enrollment for Toyota For Life In Action - Virtual Classroom Start Date …" at bounding box center [682, 161] width 599 height 145
click at [412, 178] on span "Cut Off Date : [DATE] 5:00pm" at bounding box center [456, 184] width 146 height 13
drag, startPoint x: 377, startPoint y: 168, endPoint x: 527, endPoint y: 166, distance: 149.8
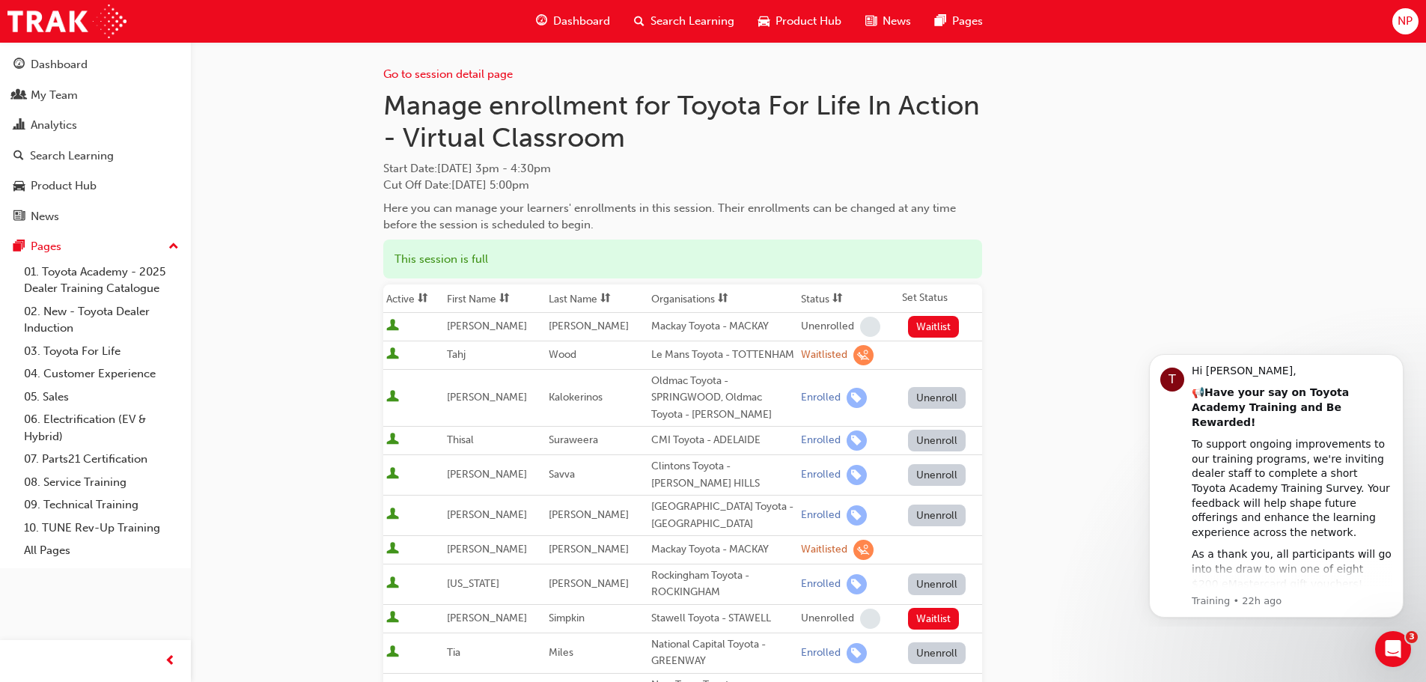
click at [422, 128] on h1 "Manage enrollment for Toyota For Life In Action - Virtual Classroom" at bounding box center [682, 121] width 599 height 65
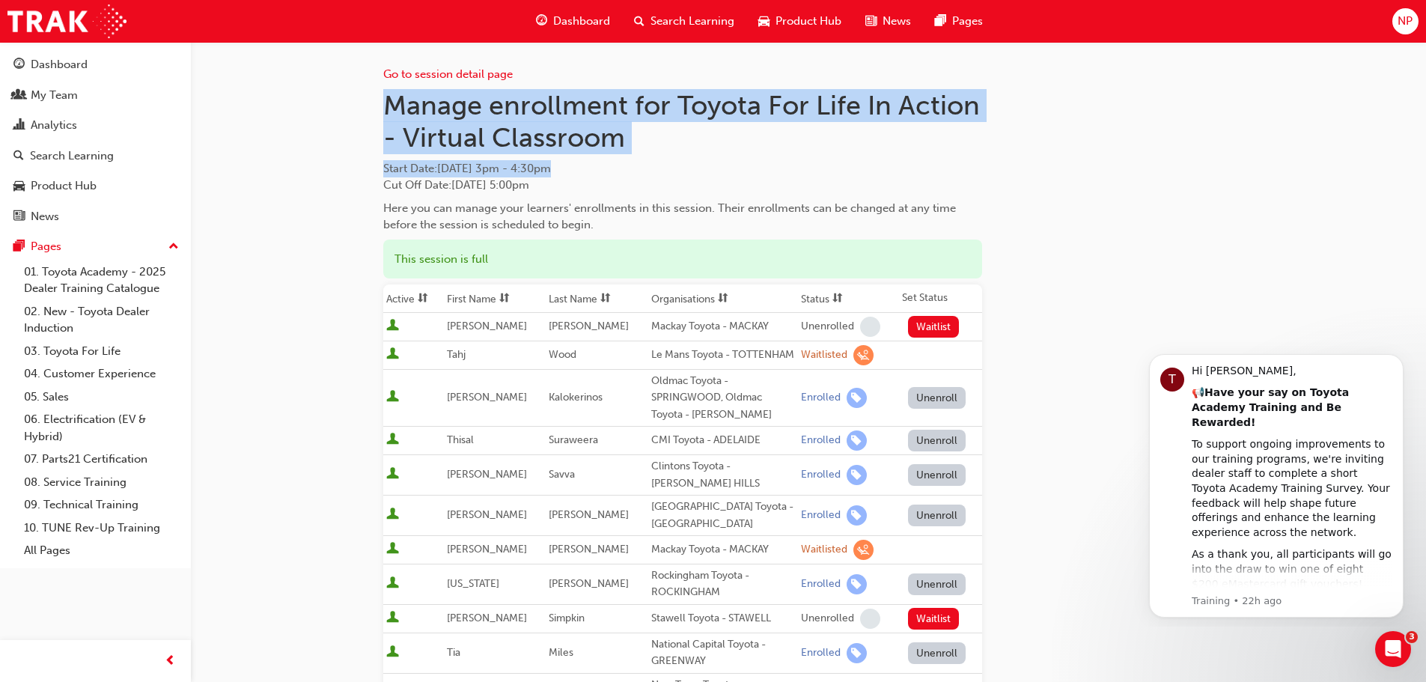
drag, startPoint x: 383, startPoint y: 106, endPoint x: 603, endPoint y: 167, distance: 229.1
copy div "Manage enrollment for Toyota For Life In Action - Virtual Classroom Start Date …"
